Goal: Transaction & Acquisition: Register for event/course

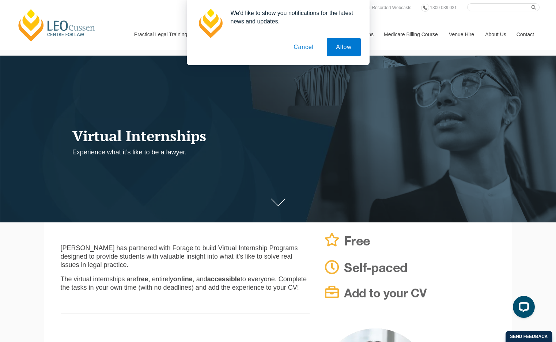
click at [274, 48] on button "Cancel" at bounding box center [303, 47] width 38 height 18
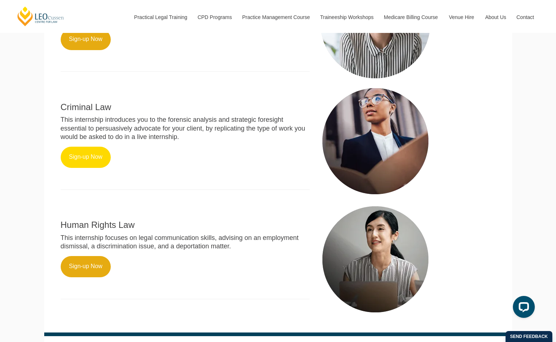
scroll to position [360, 0]
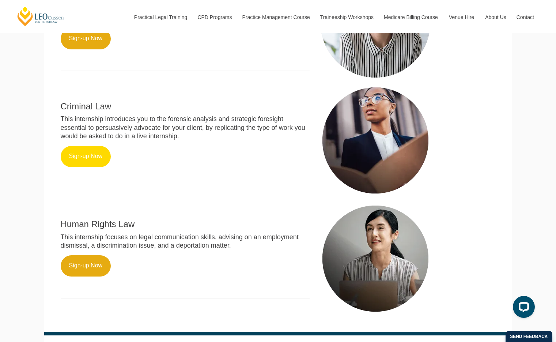
click at [89, 167] on link "Sign-up Now" at bounding box center [86, 156] width 50 height 21
